Goal: Task Accomplishment & Management: Manage account settings

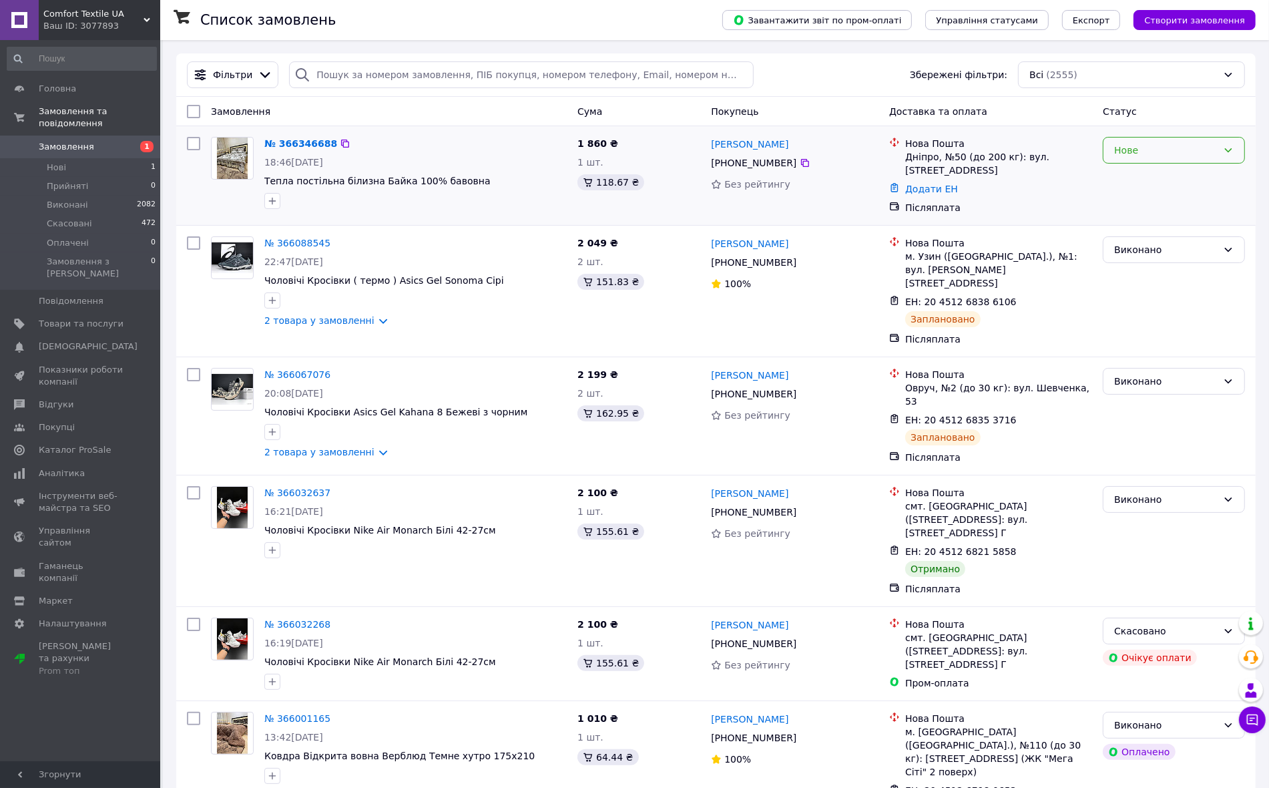
click at [1163, 147] on div "Нове" at bounding box center [1165, 150] width 103 height 15
click at [1139, 174] on li "Прийнято" at bounding box center [1174, 180] width 141 height 24
click at [299, 139] on link "№ 366346688" at bounding box center [300, 143] width 73 height 11
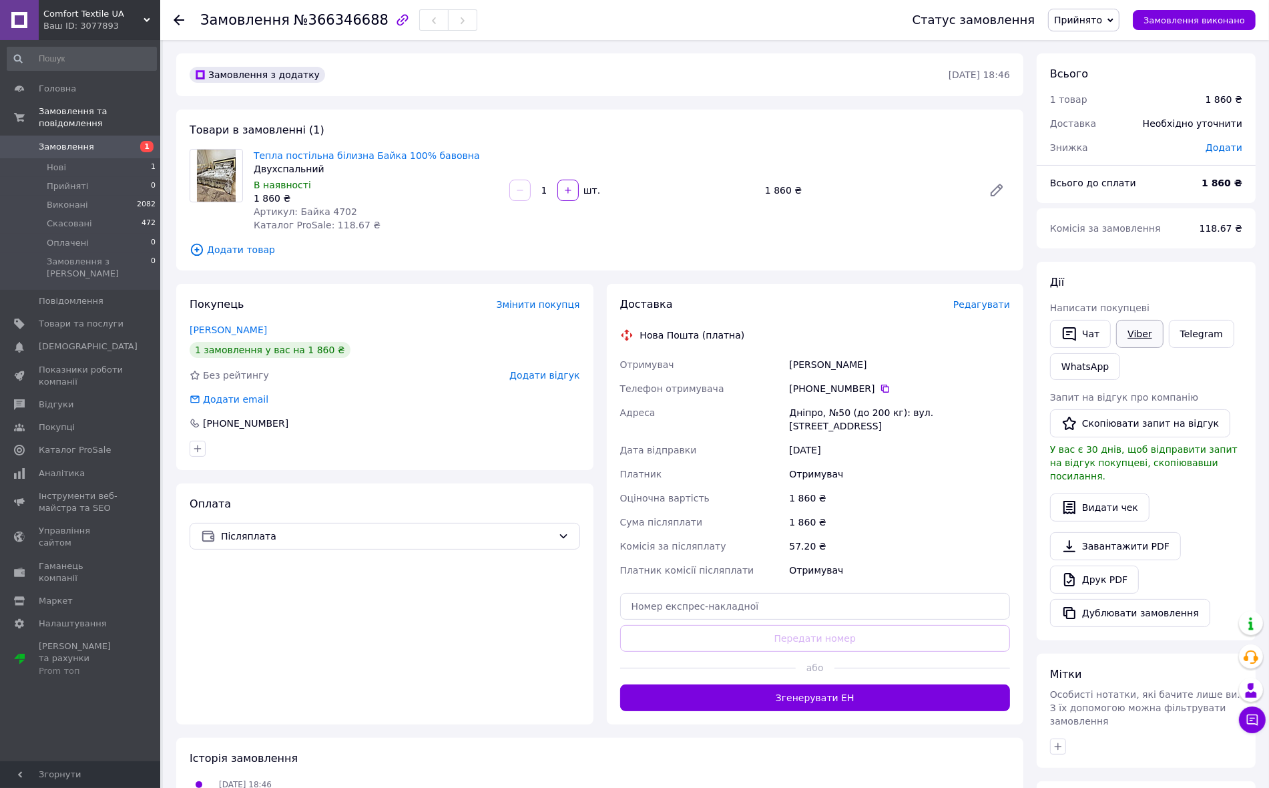
click at [1132, 332] on link "Viber" at bounding box center [1139, 334] width 47 height 28
click at [81, 141] on span "Замовлення" at bounding box center [66, 147] width 55 height 12
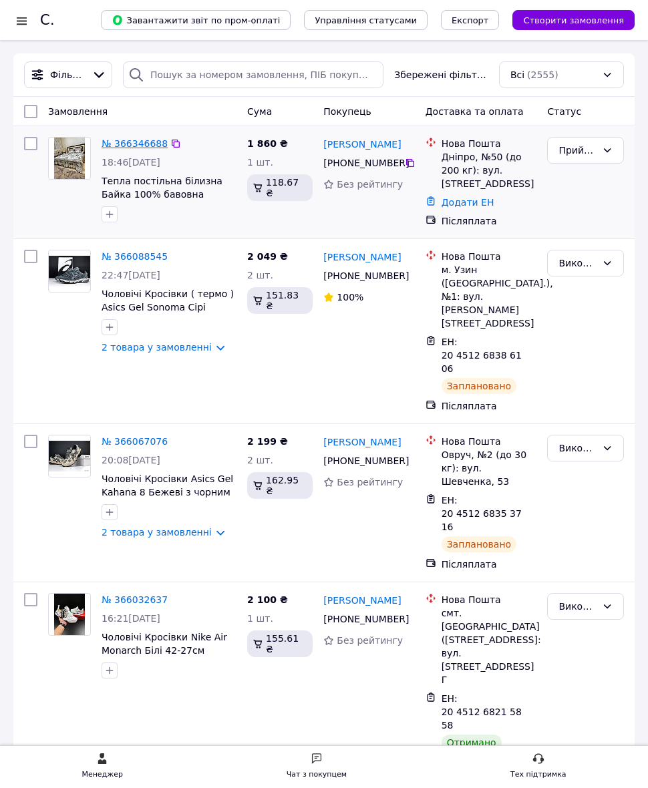
click at [135, 142] on link "№ 366346688" at bounding box center [134, 143] width 66 height 11
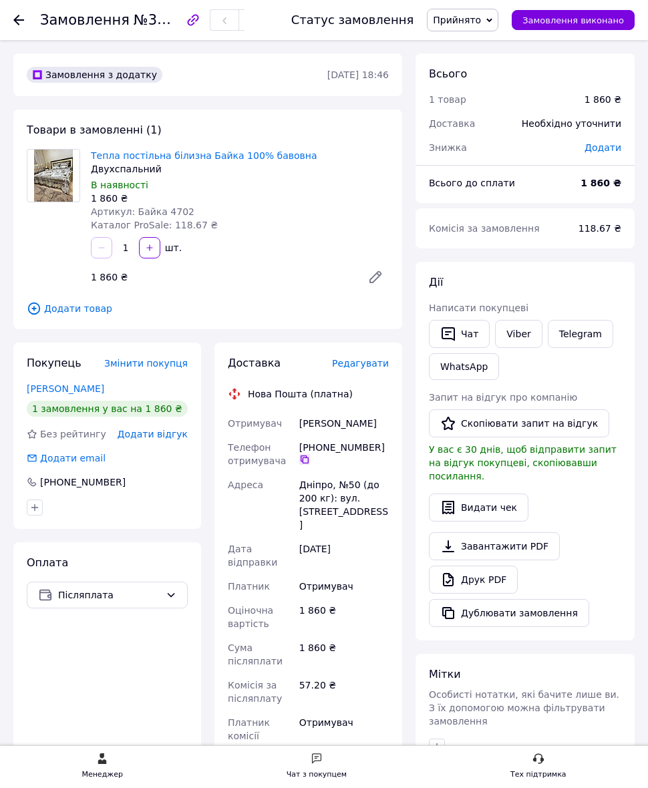
click at [306, 465] on div "[PHONE_NUMBER]" at bounding box center [343, 453] width 95 height 37
click at [304, 457] on icon at bounding box center [304, 459] width 8 height 8
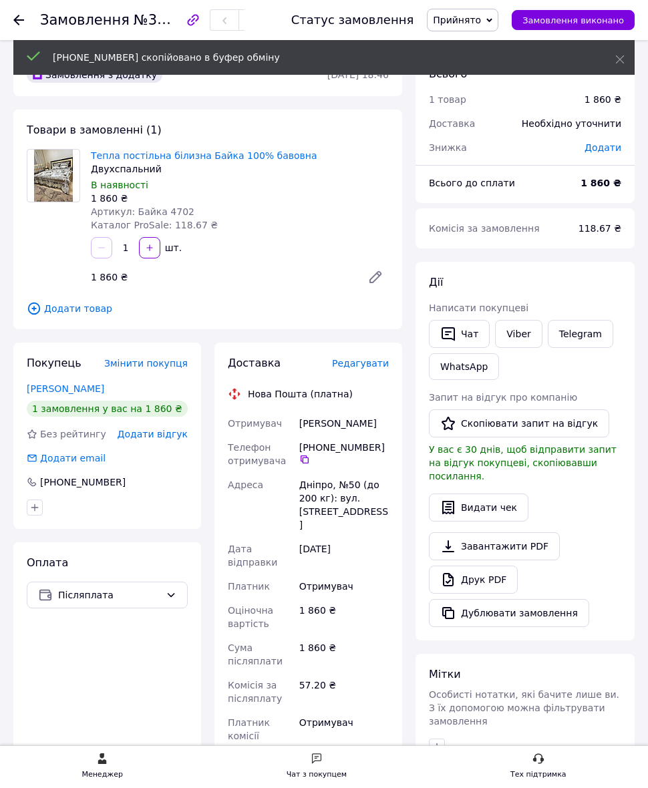
click at [315, 419] on div "Янович Александр" at bounding box center [343, 423] width 95 height 24
drag, startPoint x: 315, startPoint y: 419, endPoint x: 365, endPoint y: 425, distance: 50.5
click at [362, 425] on div "Янович Александр" at bounding box center [343, 423] width 95 height 24
copy div "Янович Александр"
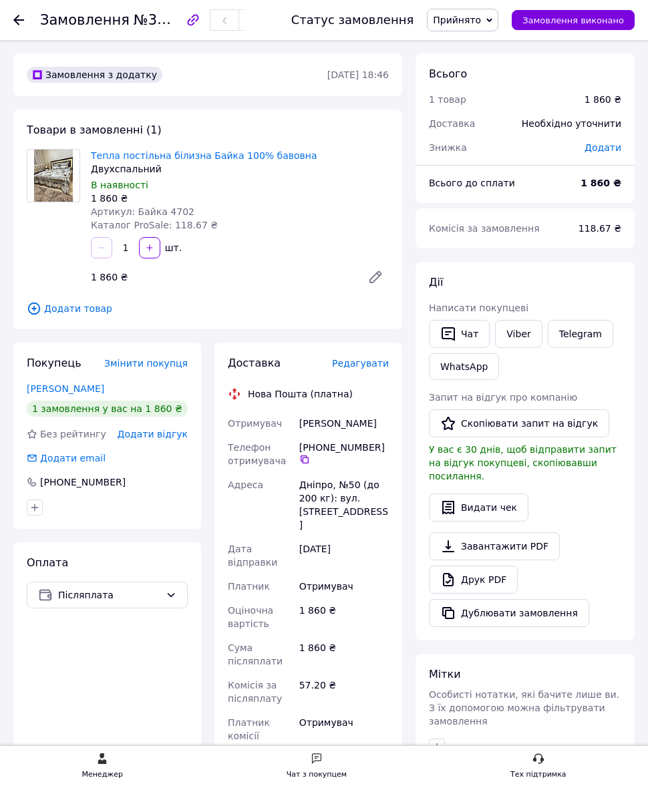
click at [322, 484] on div "Дніпро, №50 (до 200 кг): вул. [STREET_ADDRESS]" at bounding box center [343, 505] width 95 height 64
copy div "Дніпро"
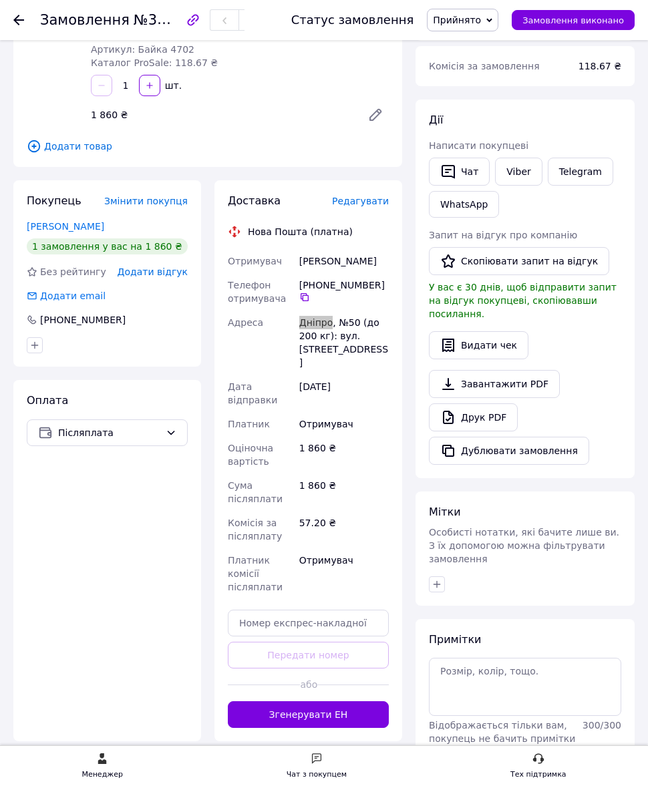
scroll to position [167, 0]
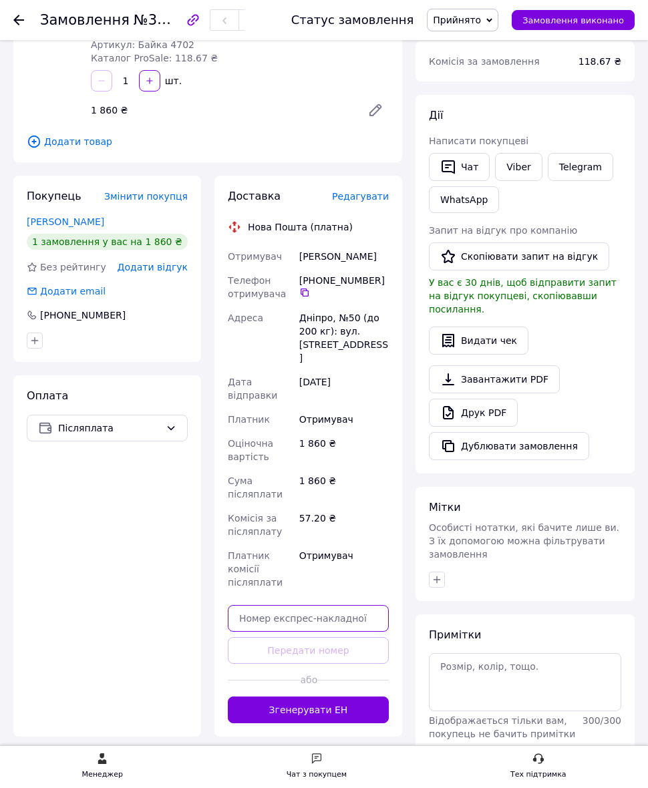
click at [320, 605] on input "text" at bounding box center [308, 618] width 161 height 27
paste input "20451269245999"
type input "20451269245999"
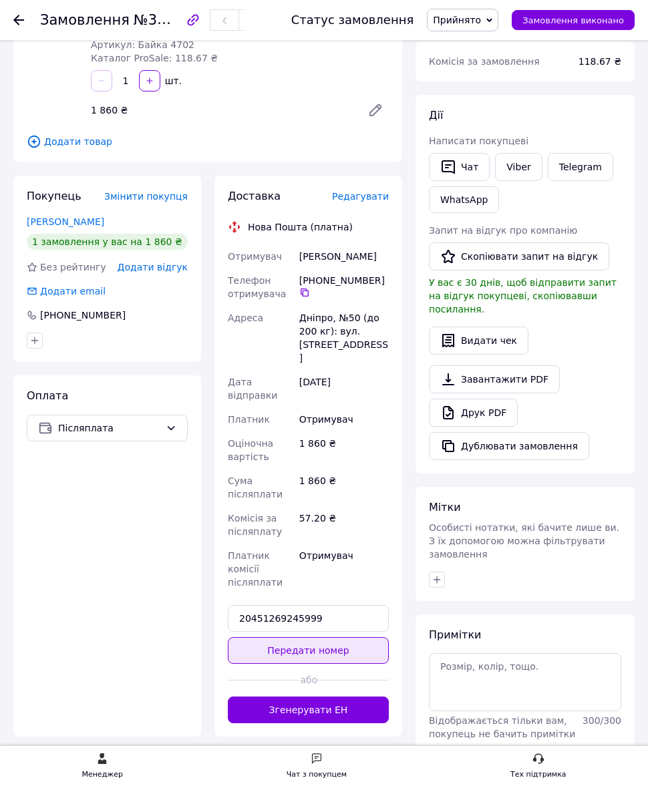
click at [316, 637] on button "Передати номер" at bounding box center [308, 650] width 161 height 27
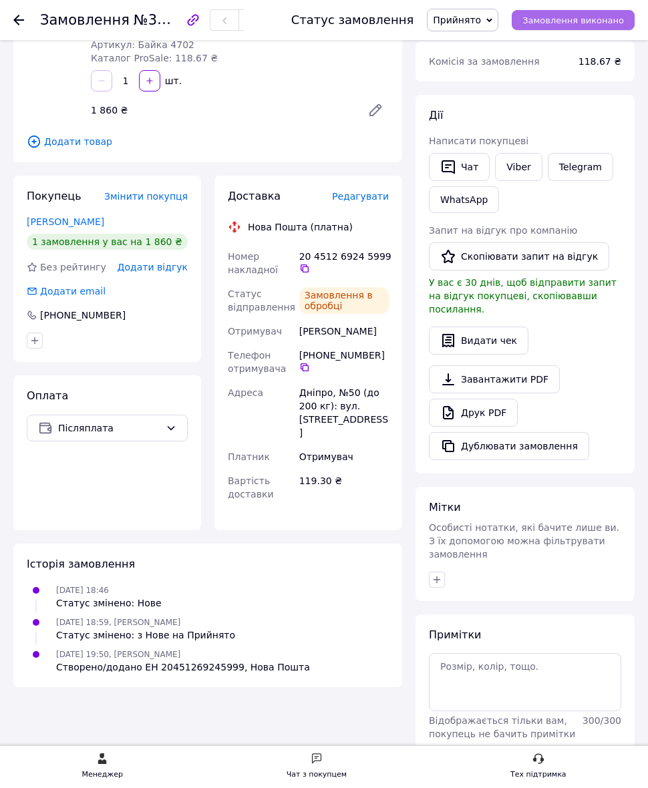
click at [574, 21] on span "Замовлення виконано" at bounding box center [572, 20] width 101 height 10
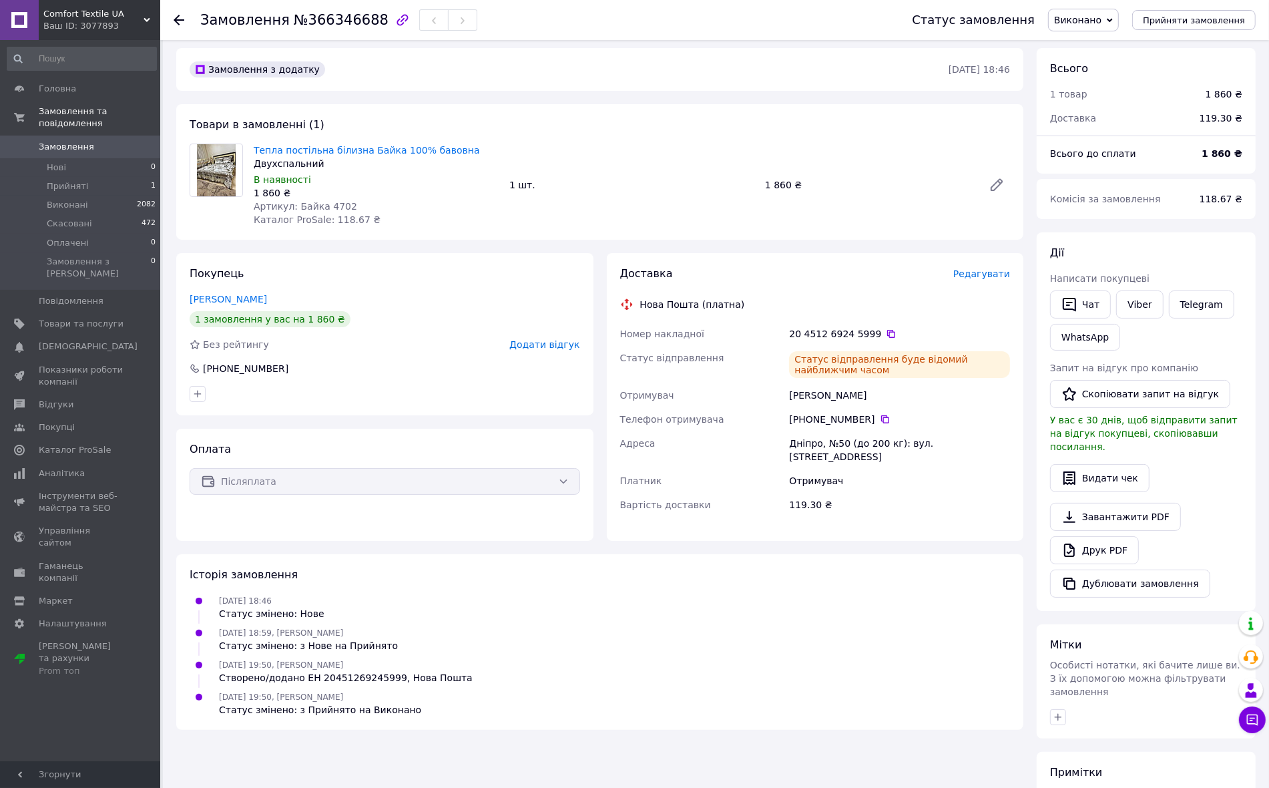
scroll to position [0, 0]
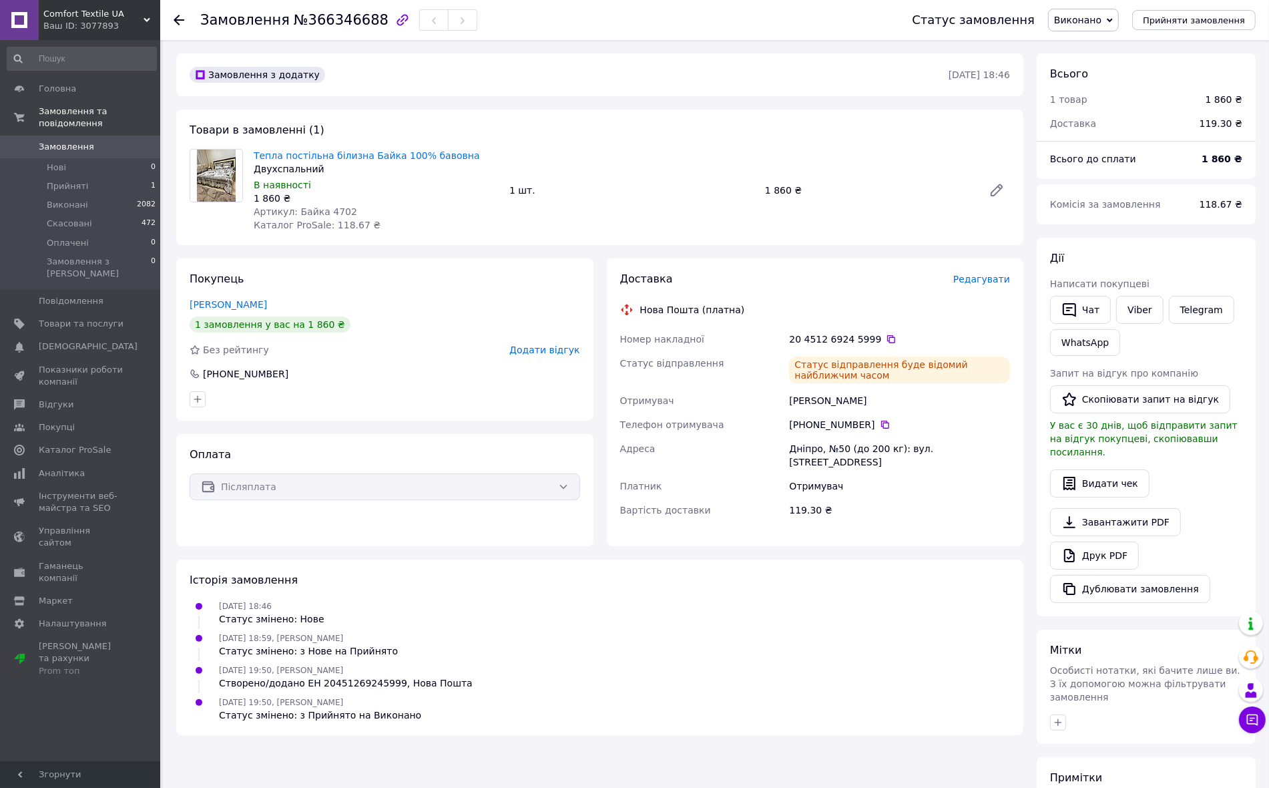
click at [111, 136] on link "Замовлення 0" at bounding box center [82, 147] width 164 height 23
